Goal: Task Accomplishment & Management: Use online tool/utility

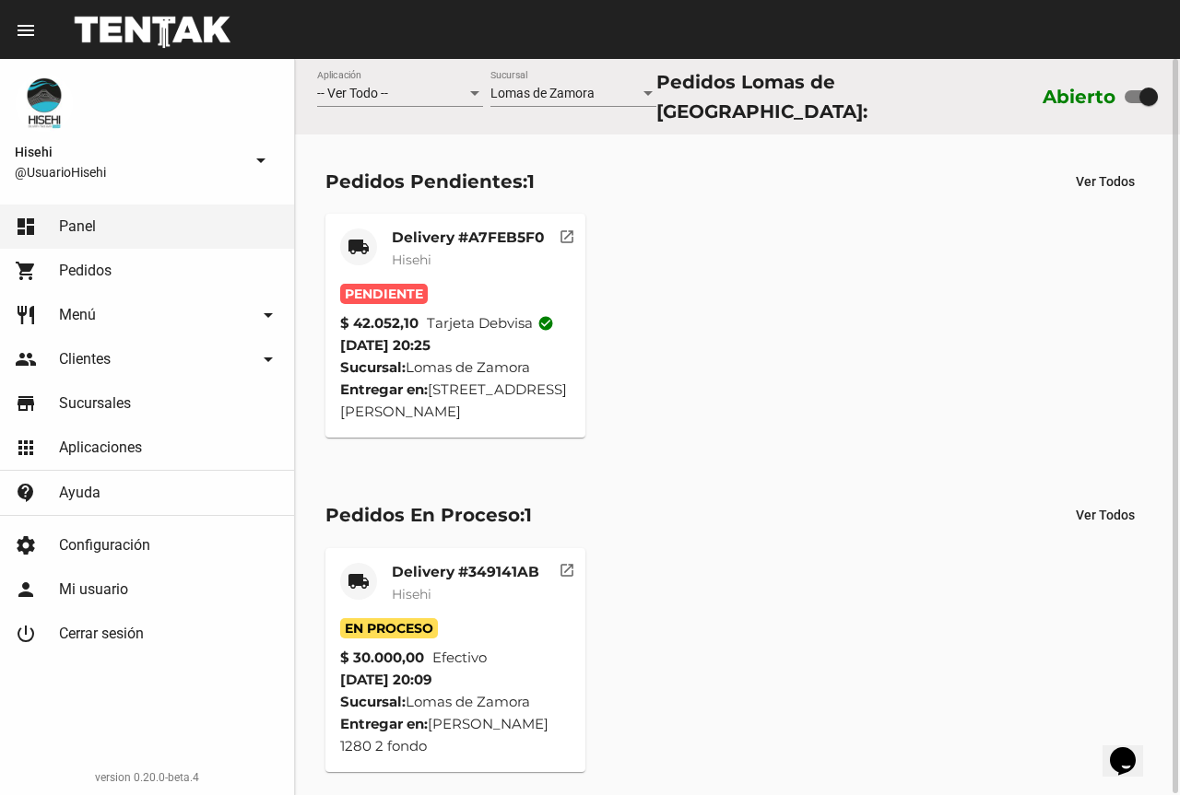
click at [468, 251] on mat-card-subtitle "Hisehi" at bounding box center [468, 260] width 152 height 18
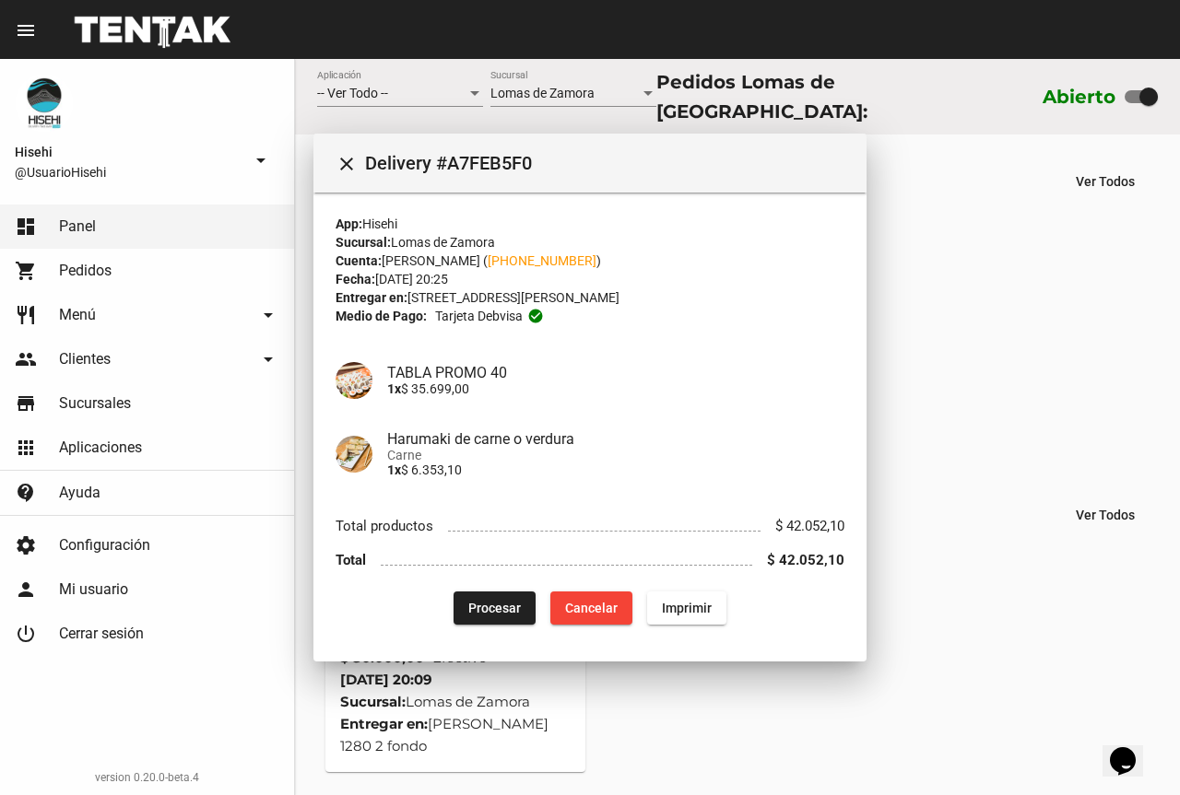
click at [472, 178] on span "Delivery #A7FEB5F0" at bounding box center [608, 162] width 487 height 29
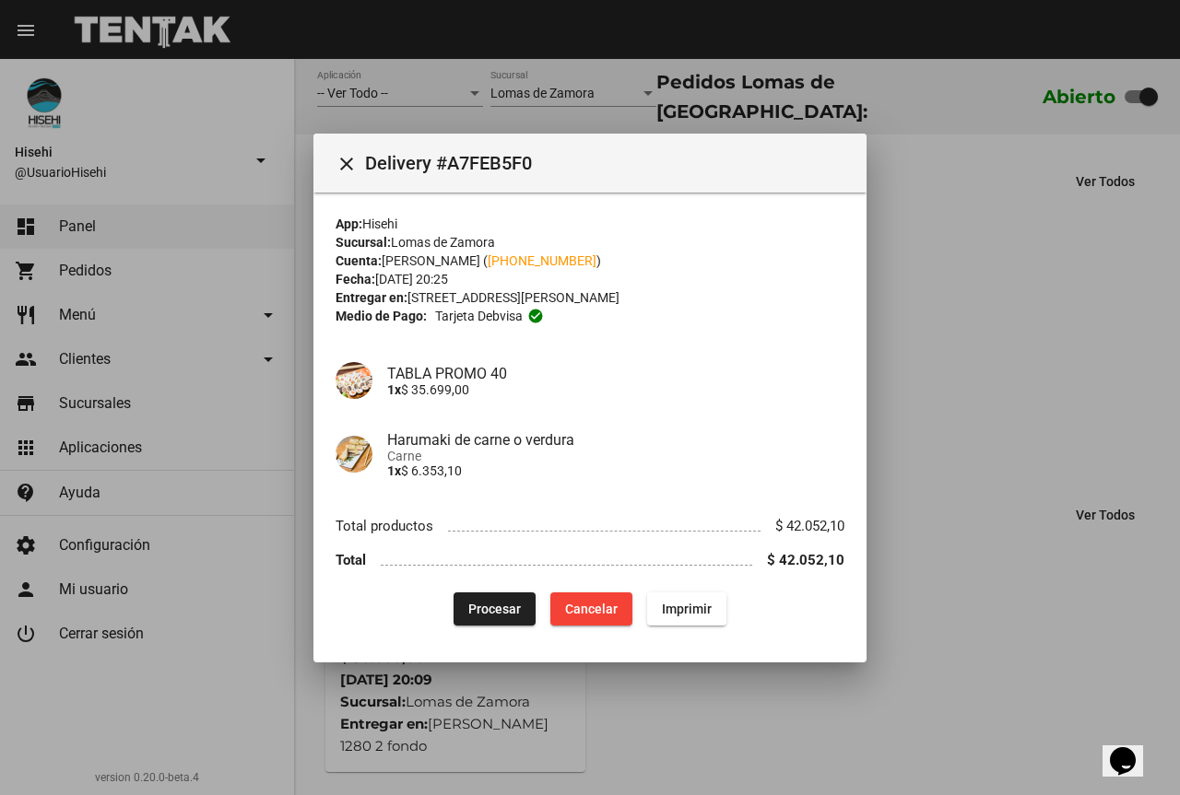
click at [436, 228] on div "App: Hisehi" at bounding box center [589, 224] width 509 height 18
click at [482, 608] on span "Procesar" at bounding box center [494, 608] width 53 height 15
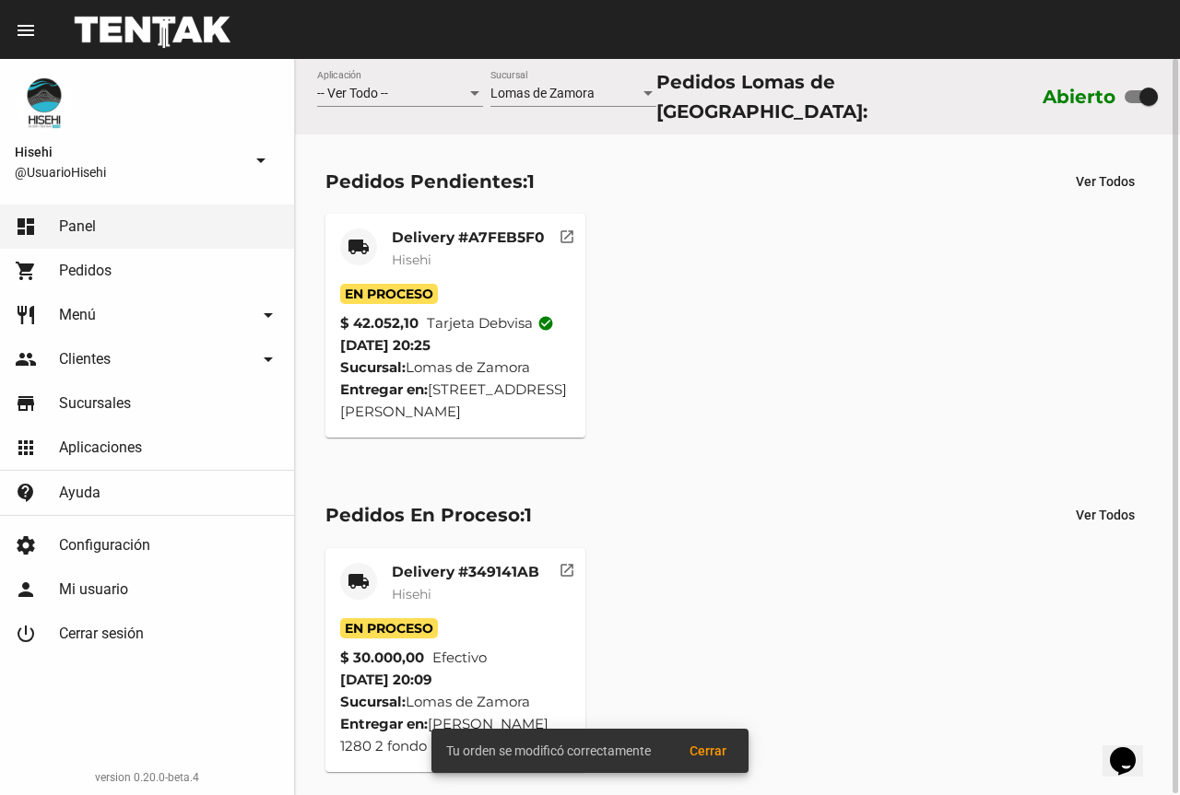
click at [441, 233] on mat-card-title "Delivery #A7FEB5F0" at bounding box center [468, 238] width 152 height 18
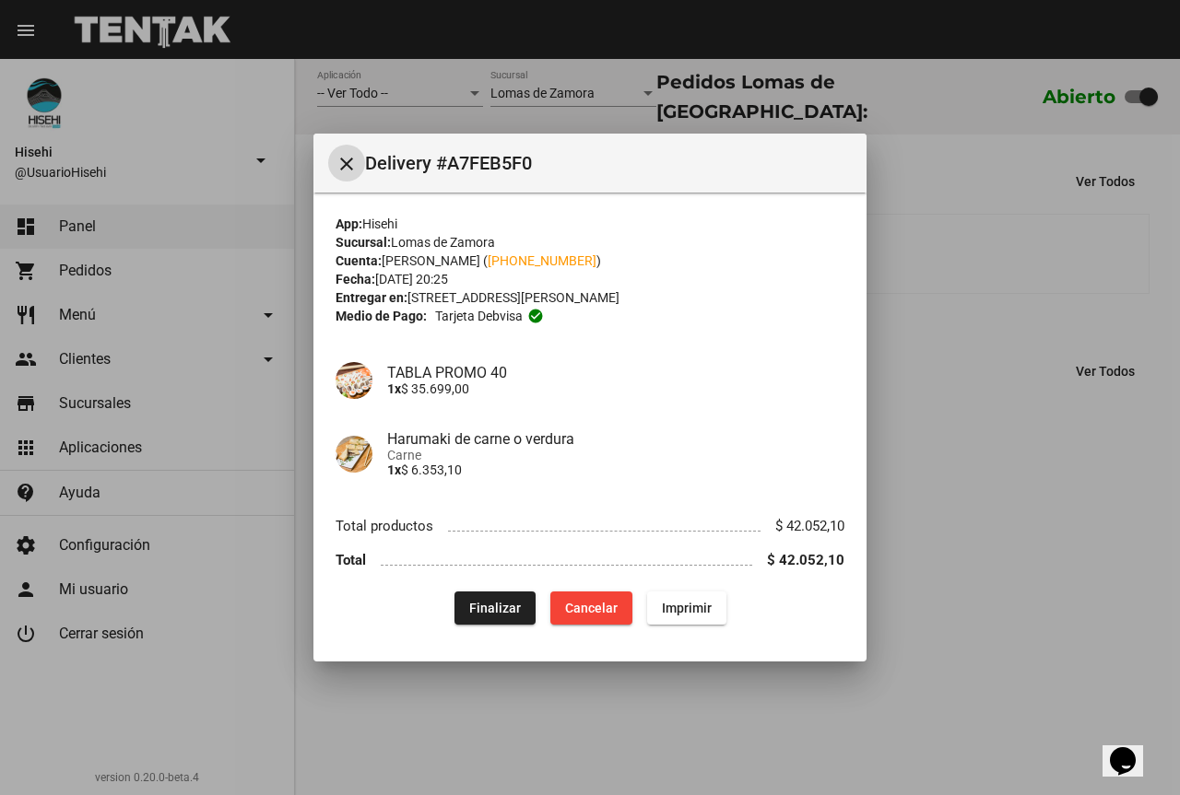
click at [918, 308] on div at bounding box center [590, 397] width 1180 height 795
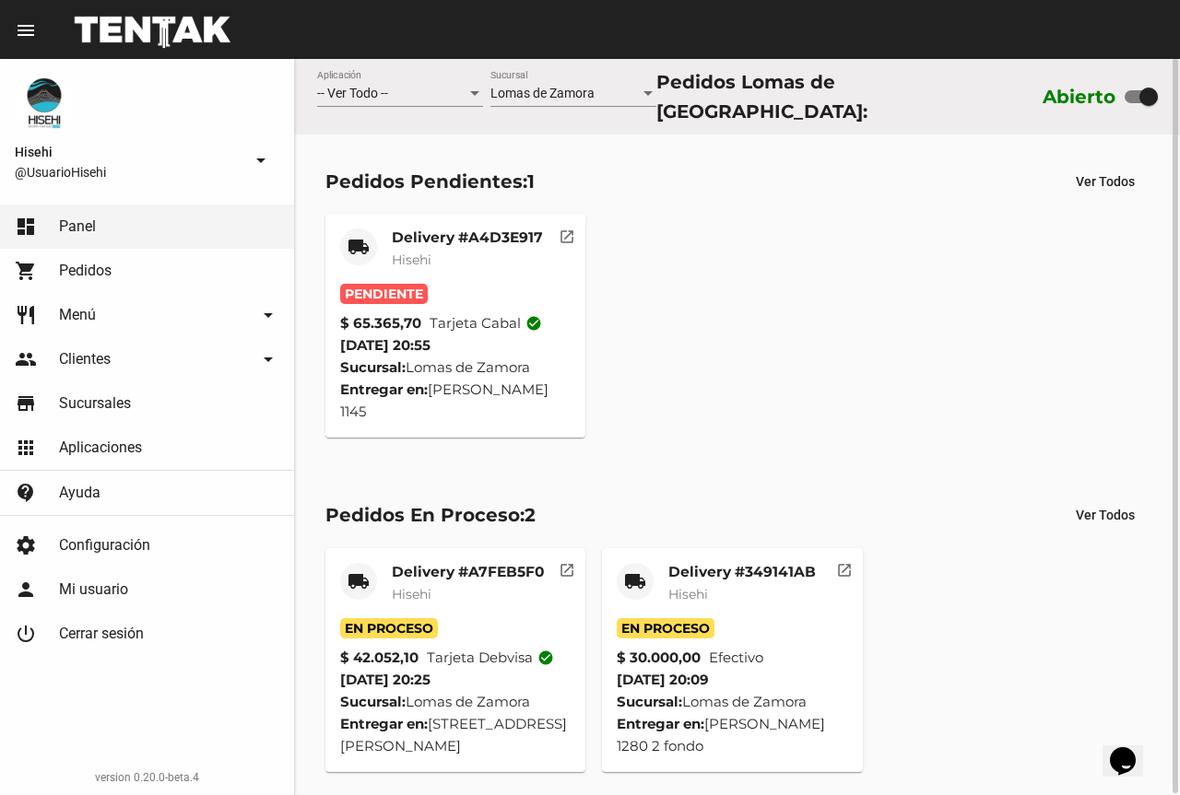
click at [463, 251] on mat-card-subtitle "Hisehi" at bounding box center [467, 260] width 151 height 18
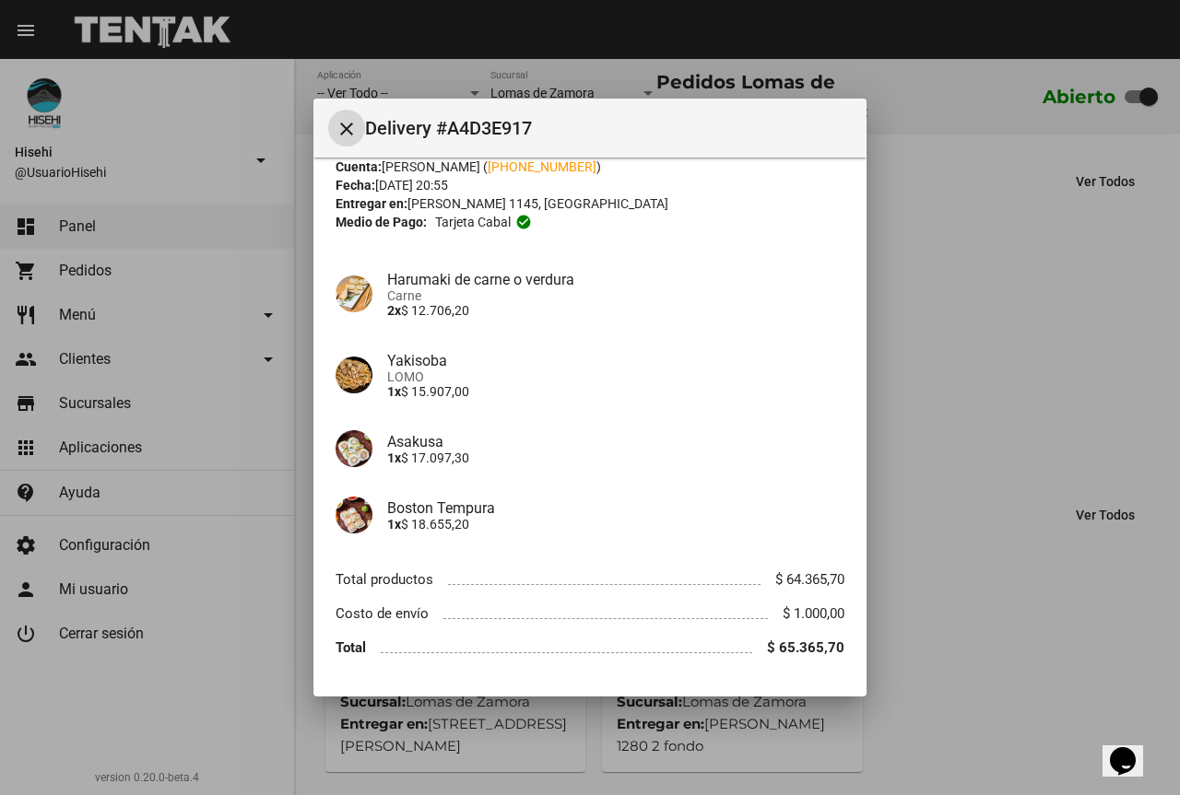
scroll to position [112, 0]
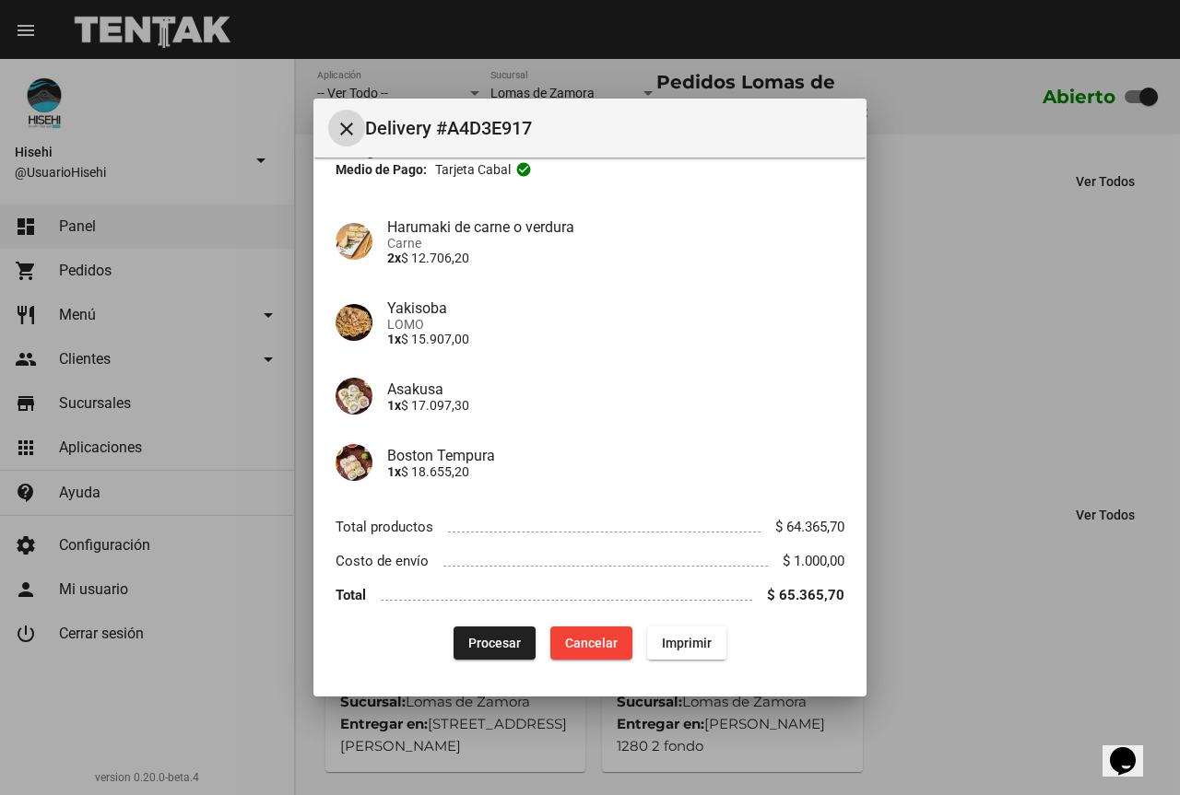
click at [476, 639] on span "Procesar" at bounding box center [494, 643] width 53 height 15
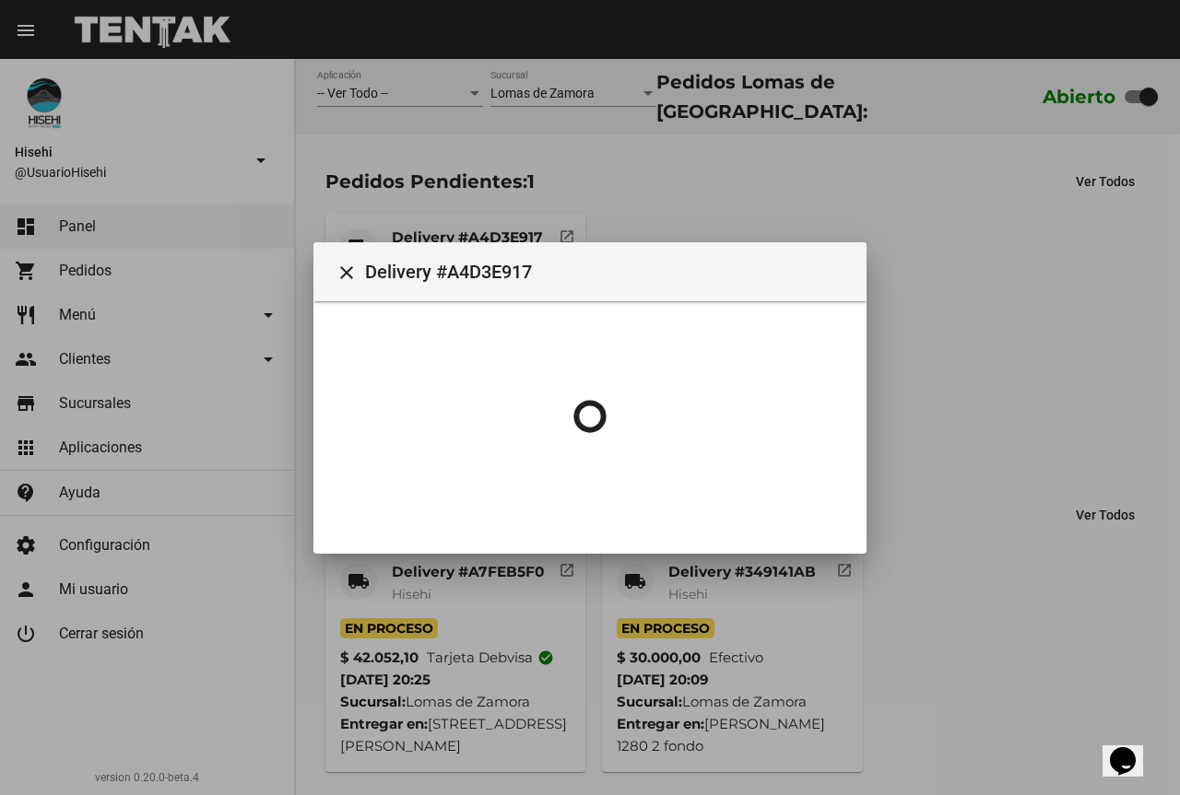
scroll to position [0, 0]
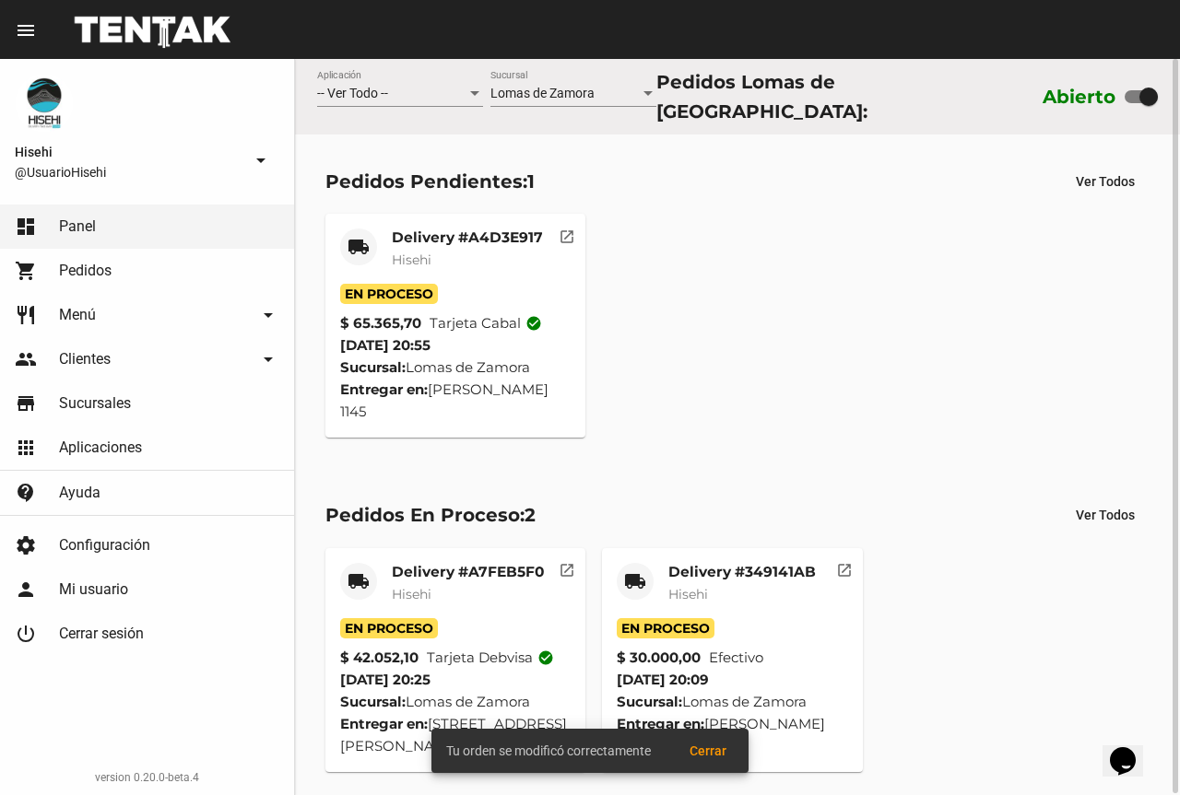
click at [429, 259] on span "Hisehi" at bounding box center [412, 260] width 40 height 17
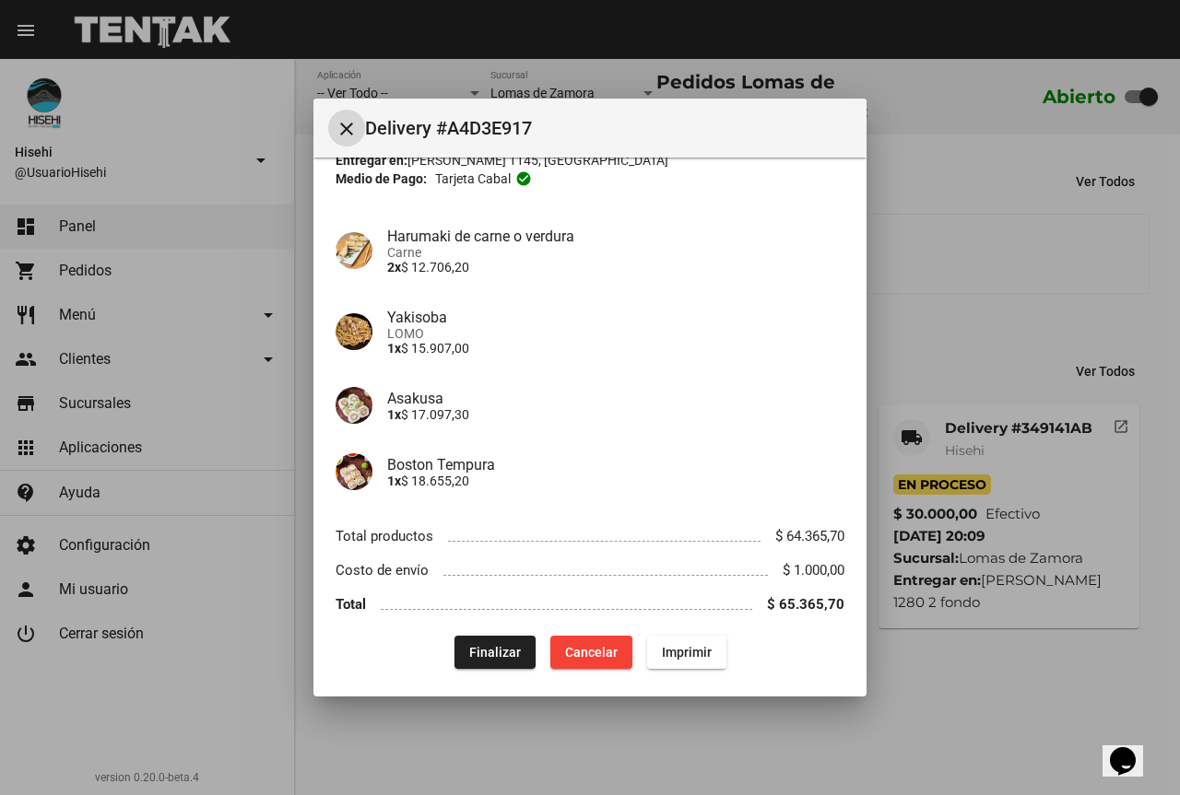
scroll to position [112, 0]
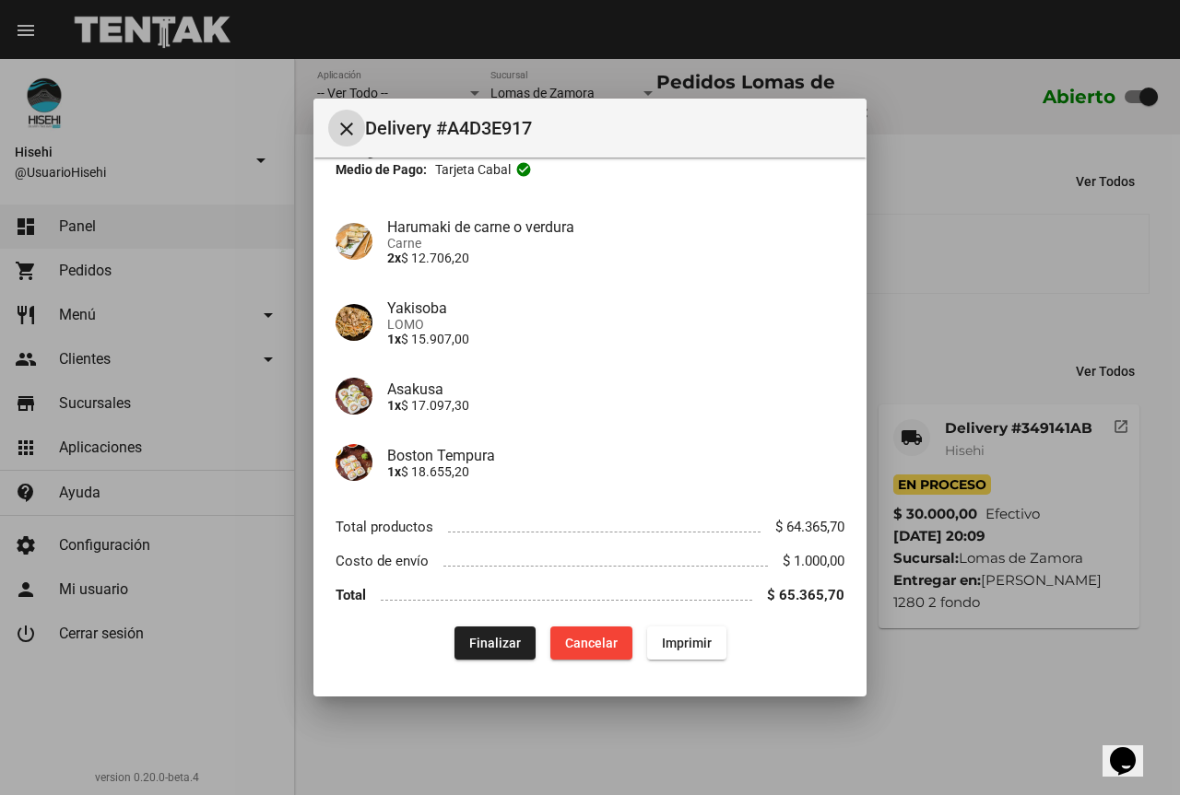
click at [278, 216] on div at bounding box center [590, 397] width 1180 height 795
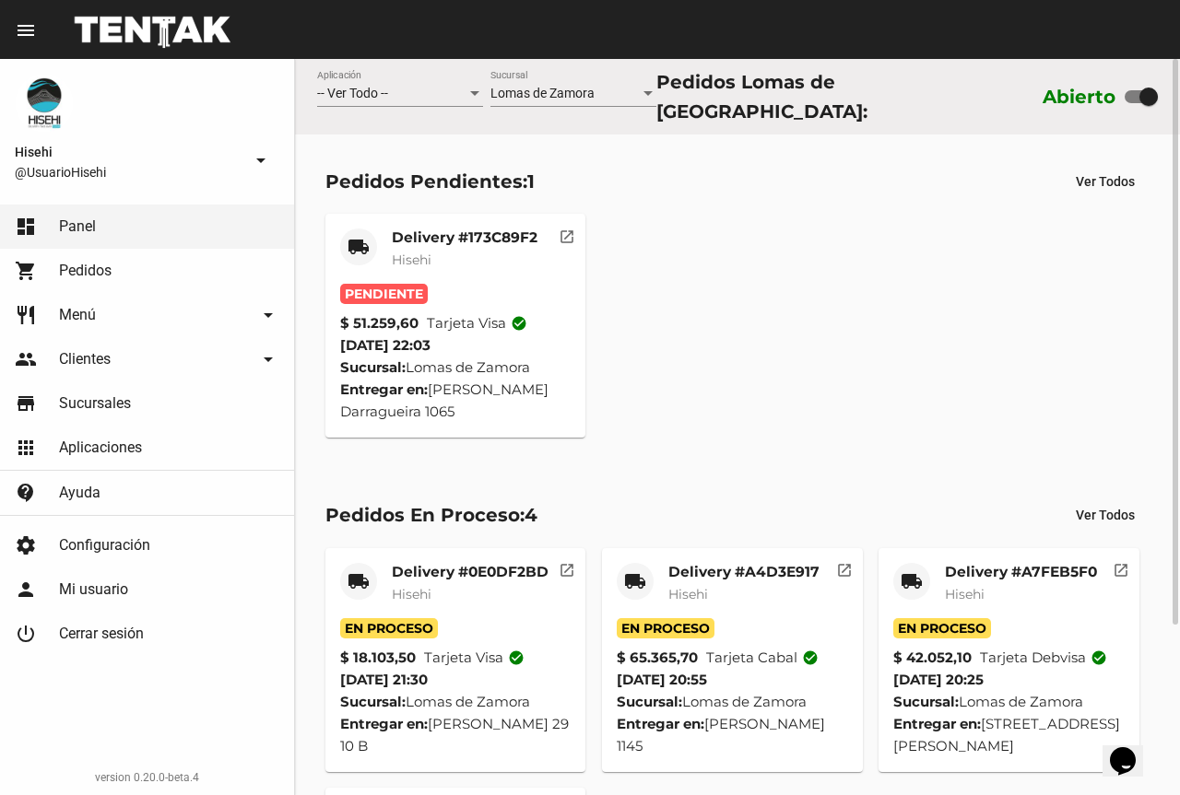
click at [424, 252] on span "Hisehi" at bounding box center [412, 260] width 40 height 17
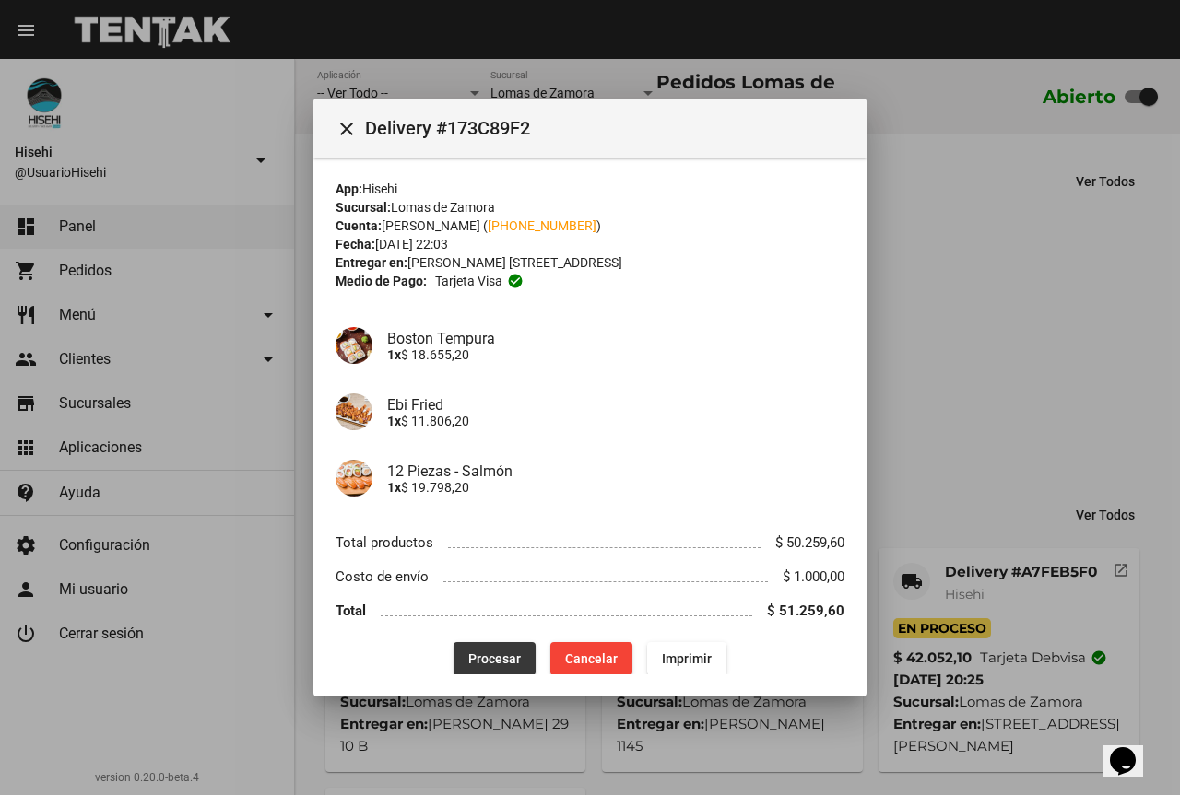
click at [482, 669] on button "Procesar" at bounding box center [494, 658] width 82 height 33
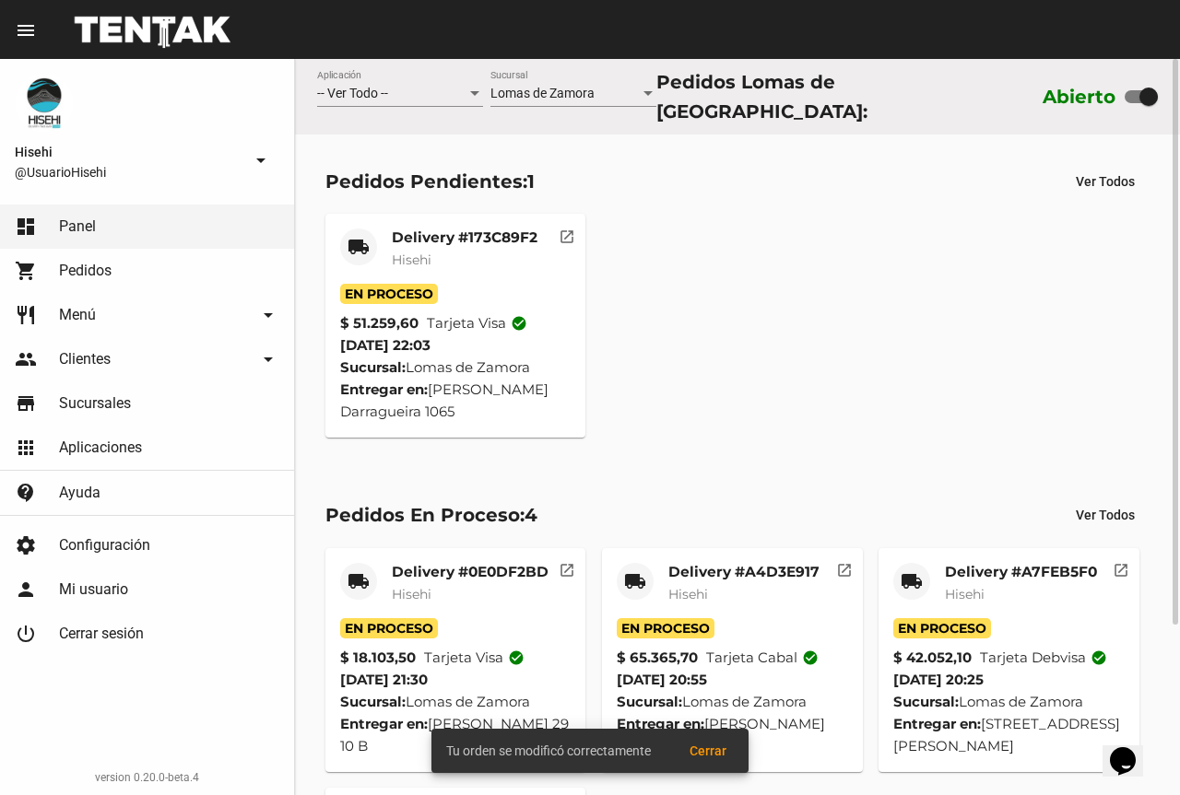
click at [421, 229] on mat-card-title "Delivery #173C89F2" at bounding box center [465, 238] width 146 height 18
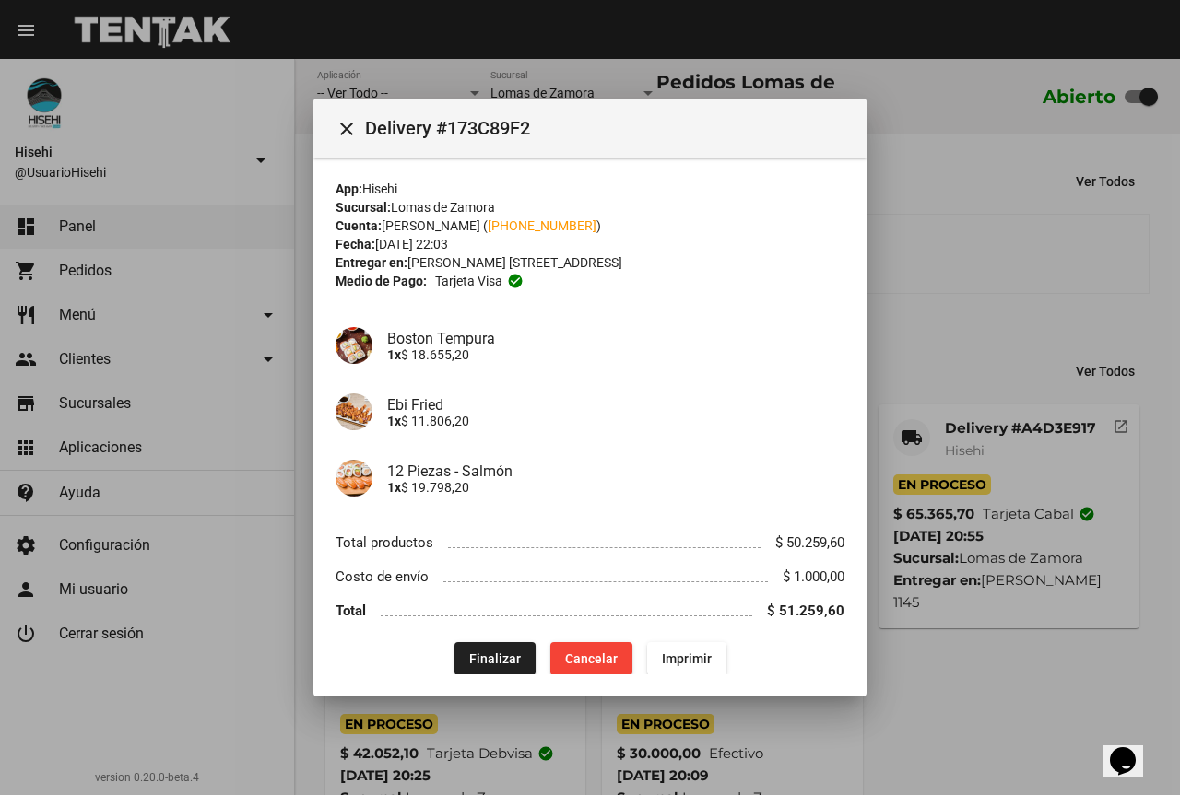
click at [977, 213] on div at bounding box center [590, 397] width 1180 height 795
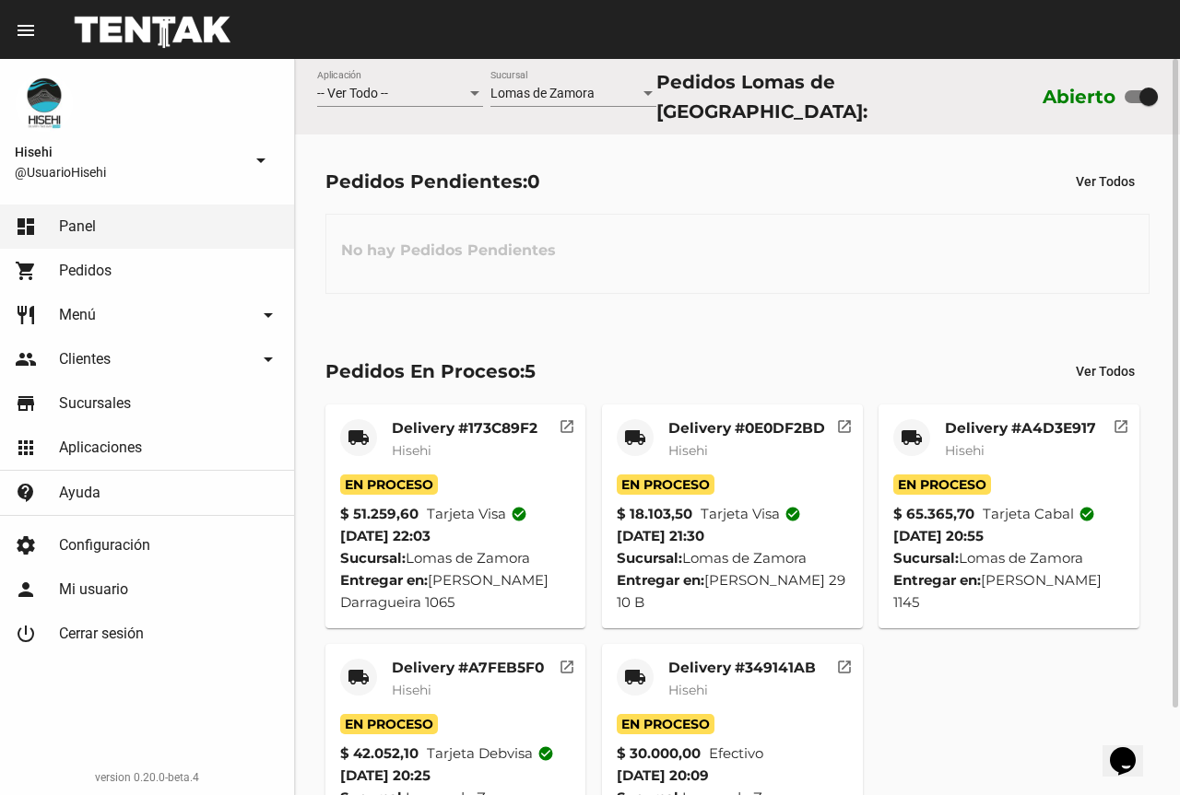
click at [459, 428] on mat-card-title "Delivery #173C89F2" at bounding box center [465, 428] width 146 height 18
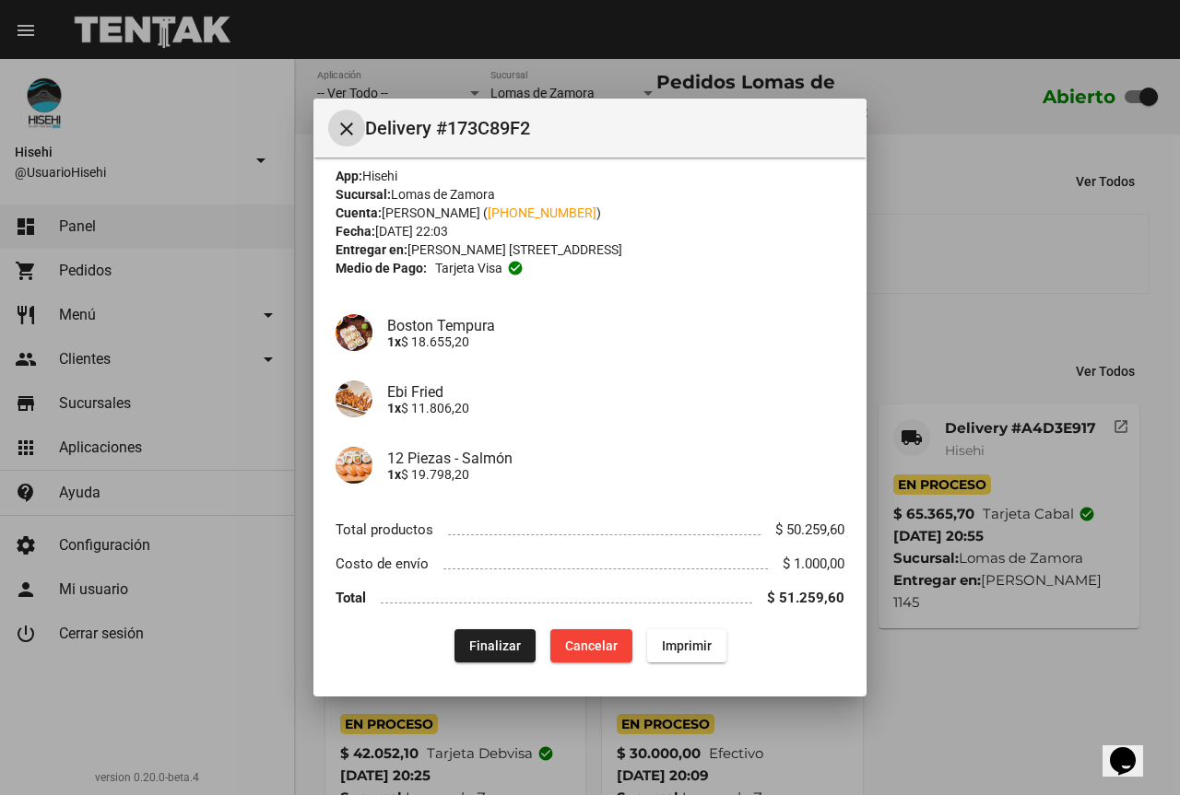
scroll to position [16, 0]
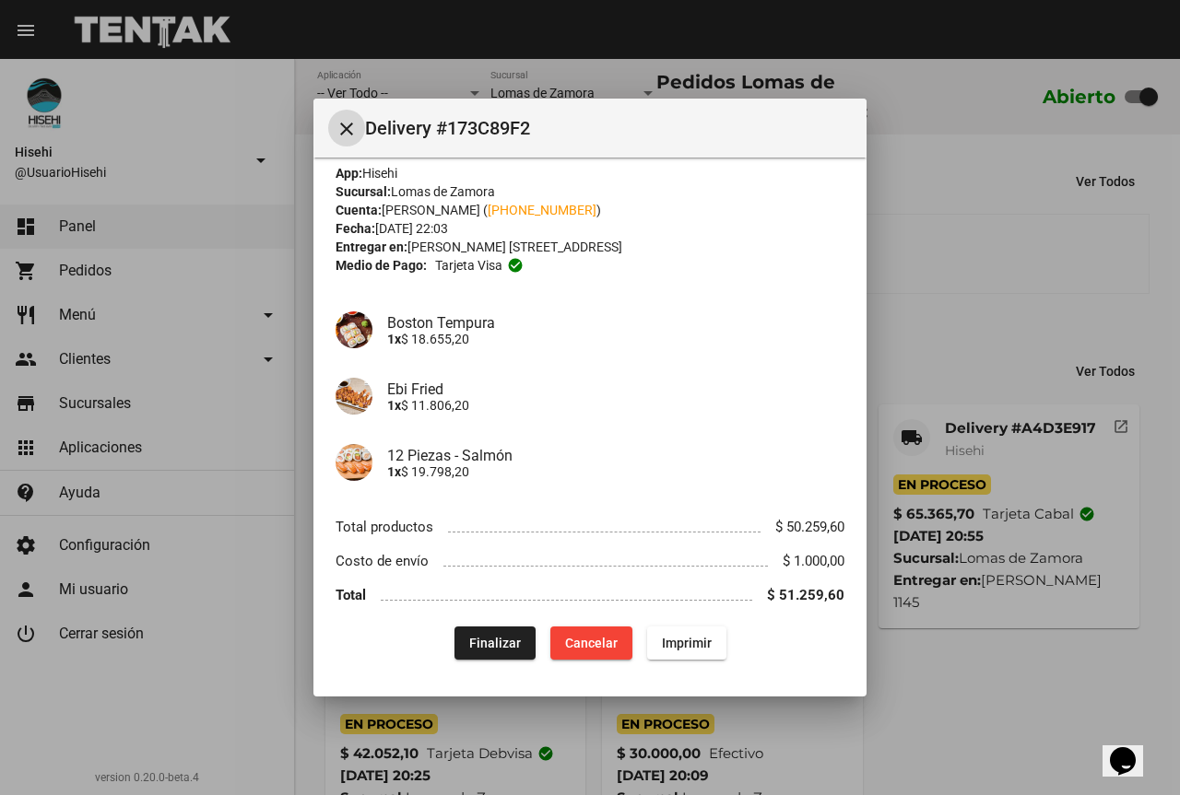
click at [306, 261] on div at bounding box center [590, 397] width 1180 height 795
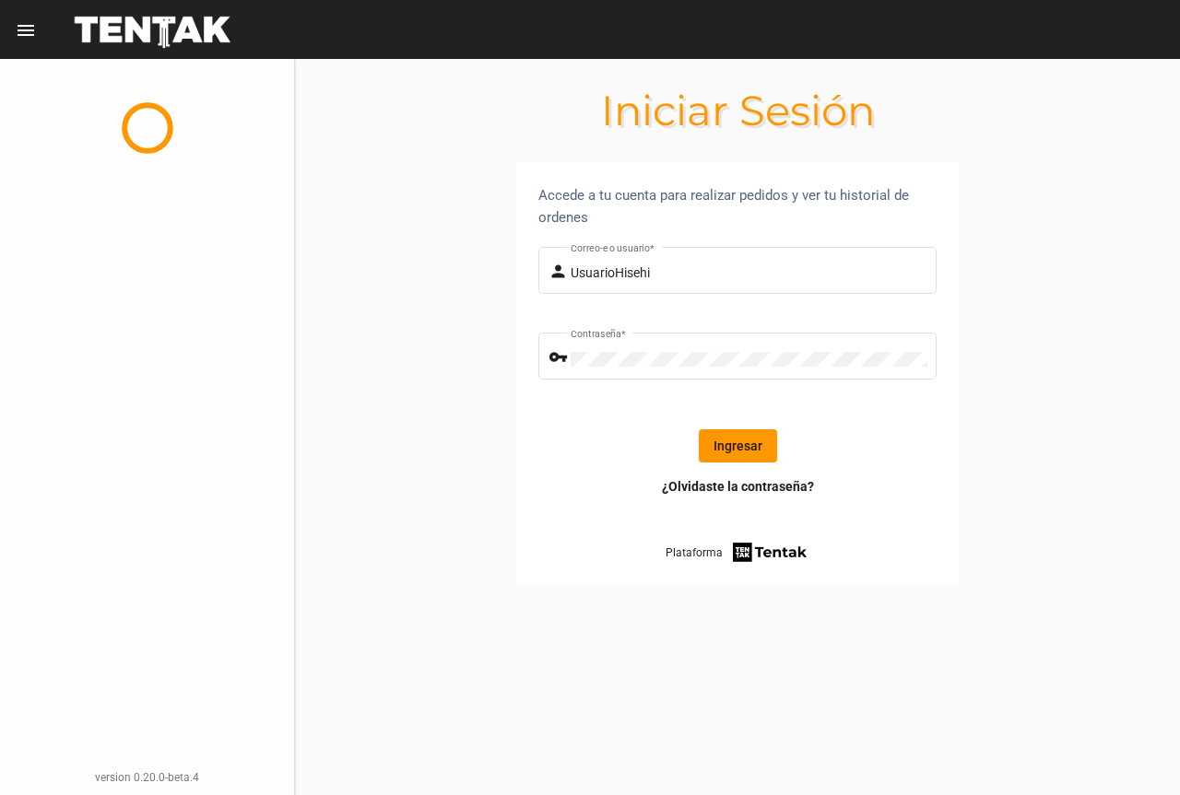
click at [714, 445] on button "Ingresar" at bounding box center [738, 445] width 78 height 33
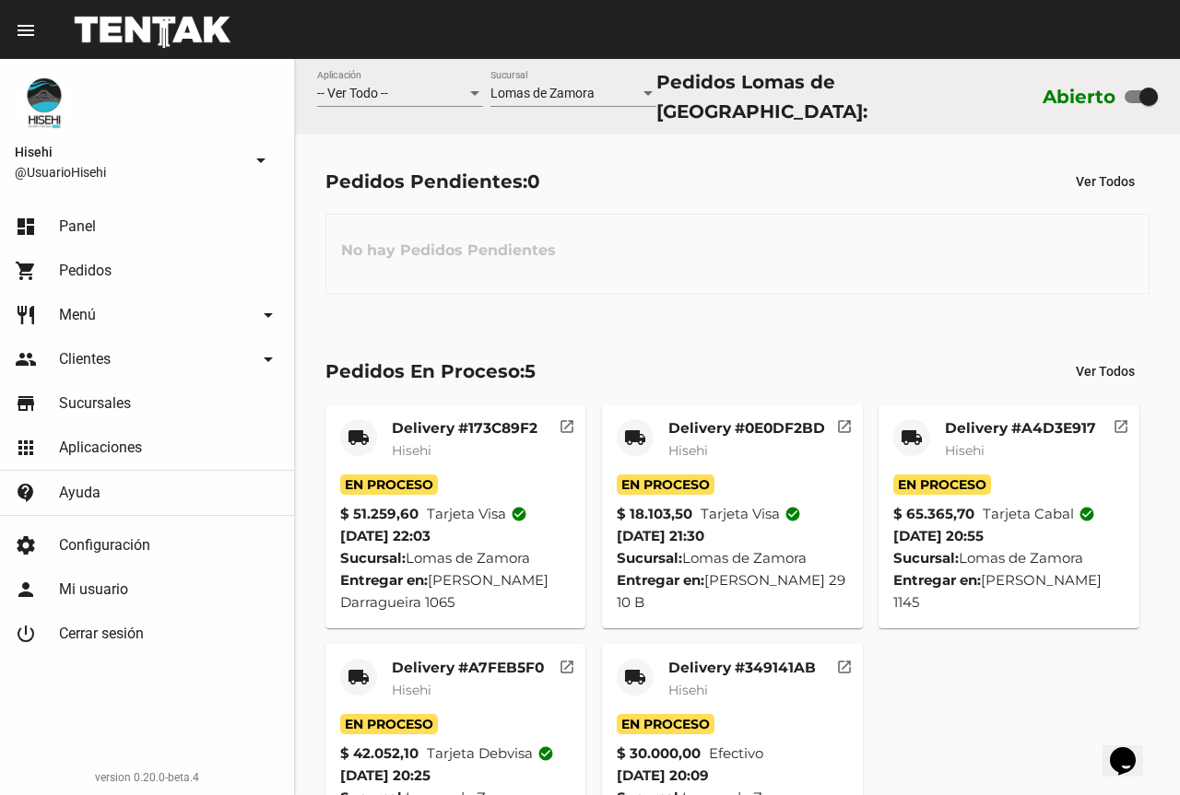
click at [996, 453] on mat-card-subtitle "Hisehi" at bounding box center [1020, 450] width 151 height 18
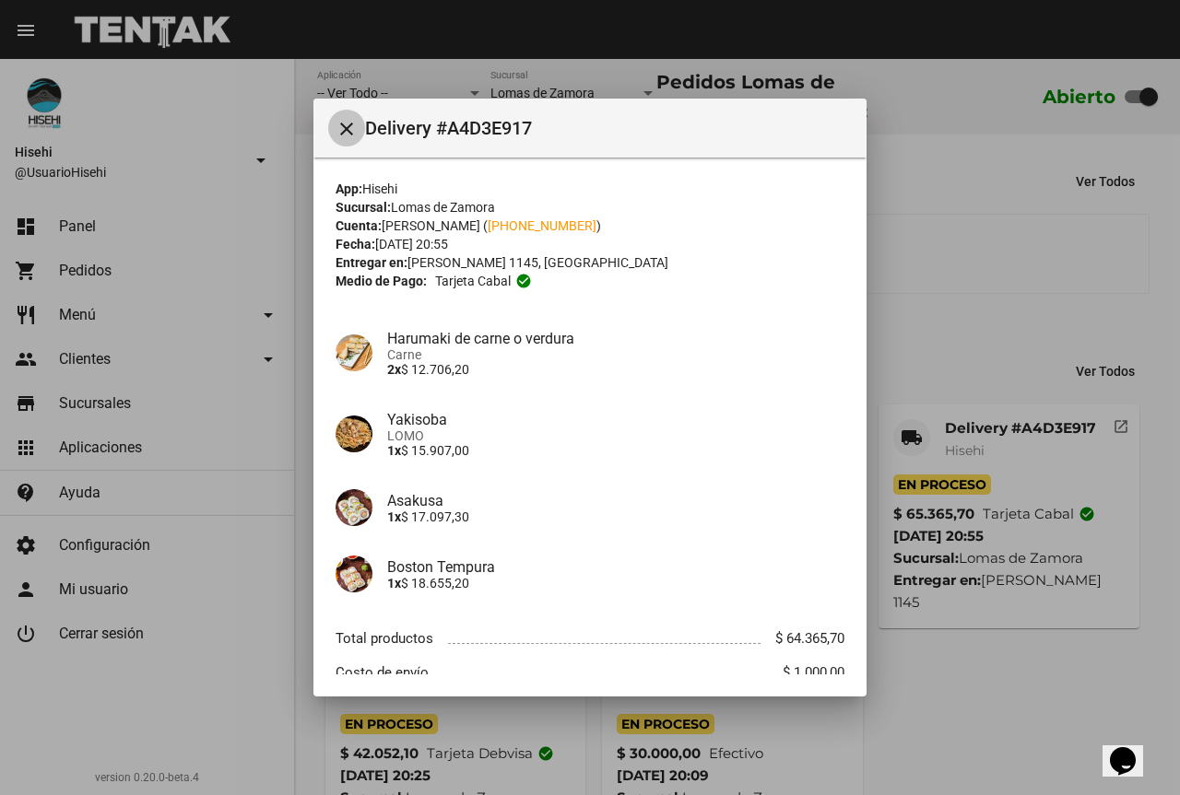
click at [347, 128] on mat-icon "close" at bounding box center [346, 129] width 22 height 22
